Goal: Obtain resource: Download file/media

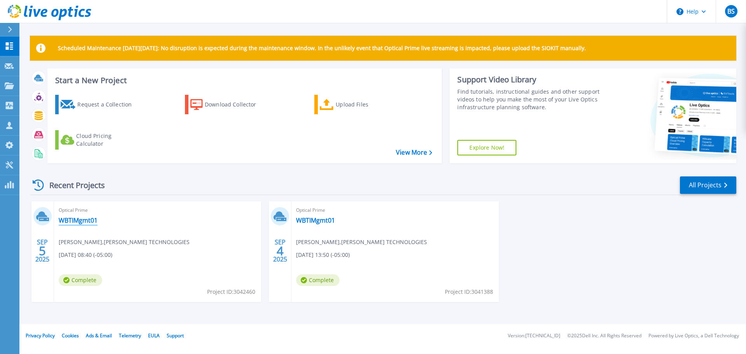
click at [82, 223] on link "WBTIMgmt01" at bounding box center [78, 220] width 39 height 8
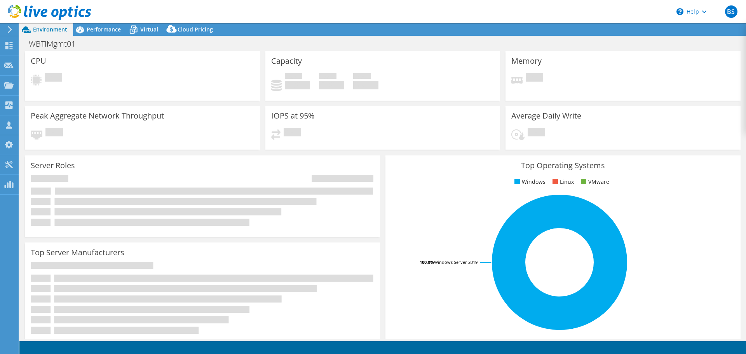
select select "USD"
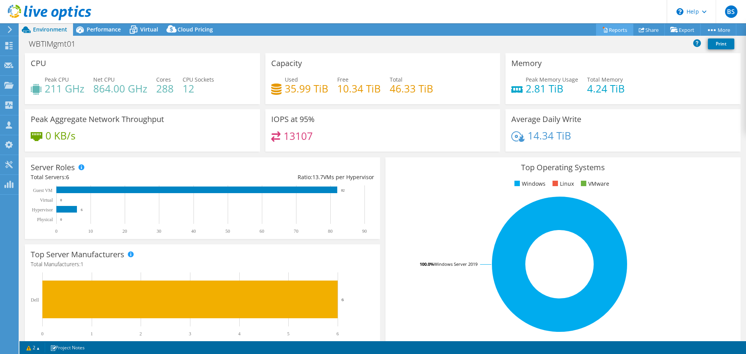
click at [611, 30] on link "Reports" at bounding box center [614, 30] width 37 height 12
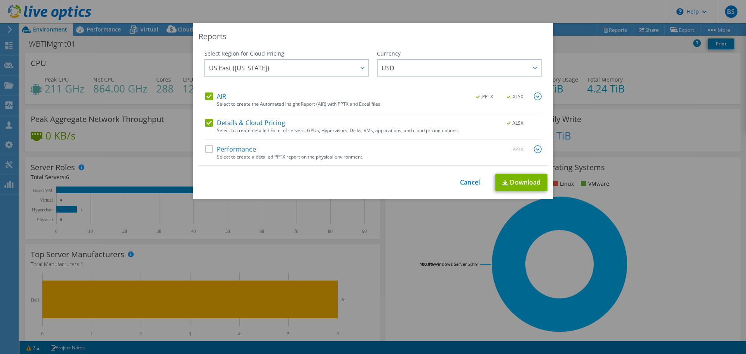
click at [206, 123] on label "Details & Cloud Pricing" at bounding box center [245, 123] width 80 height 8
click at [0, 0] on input "Details & Cloud Pricing" at bounding box center [0, 0] width 0 height 0
click at [205, 149] on label "Performance" at bounding box center [230, 149] width 51 height 8
click at [0, 0] on input "Performance" at bounding box center [0, 0] width 0 height 0
click at [529, 183] on link "Download" at bounding box center [521, 182] width 52 height 17
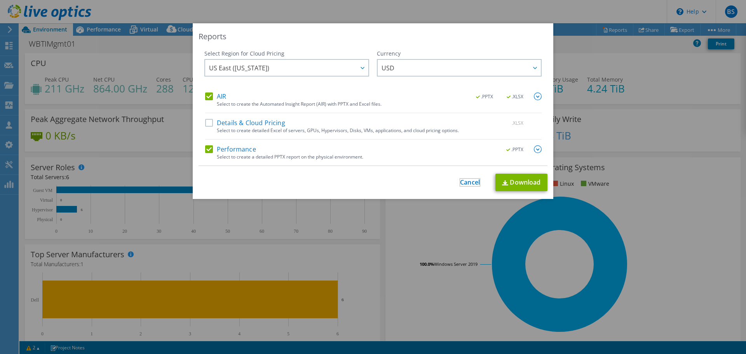
drag, startPoint x: 464, startPoint y: 182, endPoint x: 464, endPoint y: 178, distance: 3.9
click at [464, 182] on link "Cancel" at bounding box center [470, 182] width 20 height 7
